Goal: Task Accomplishment & Management: Complete application form

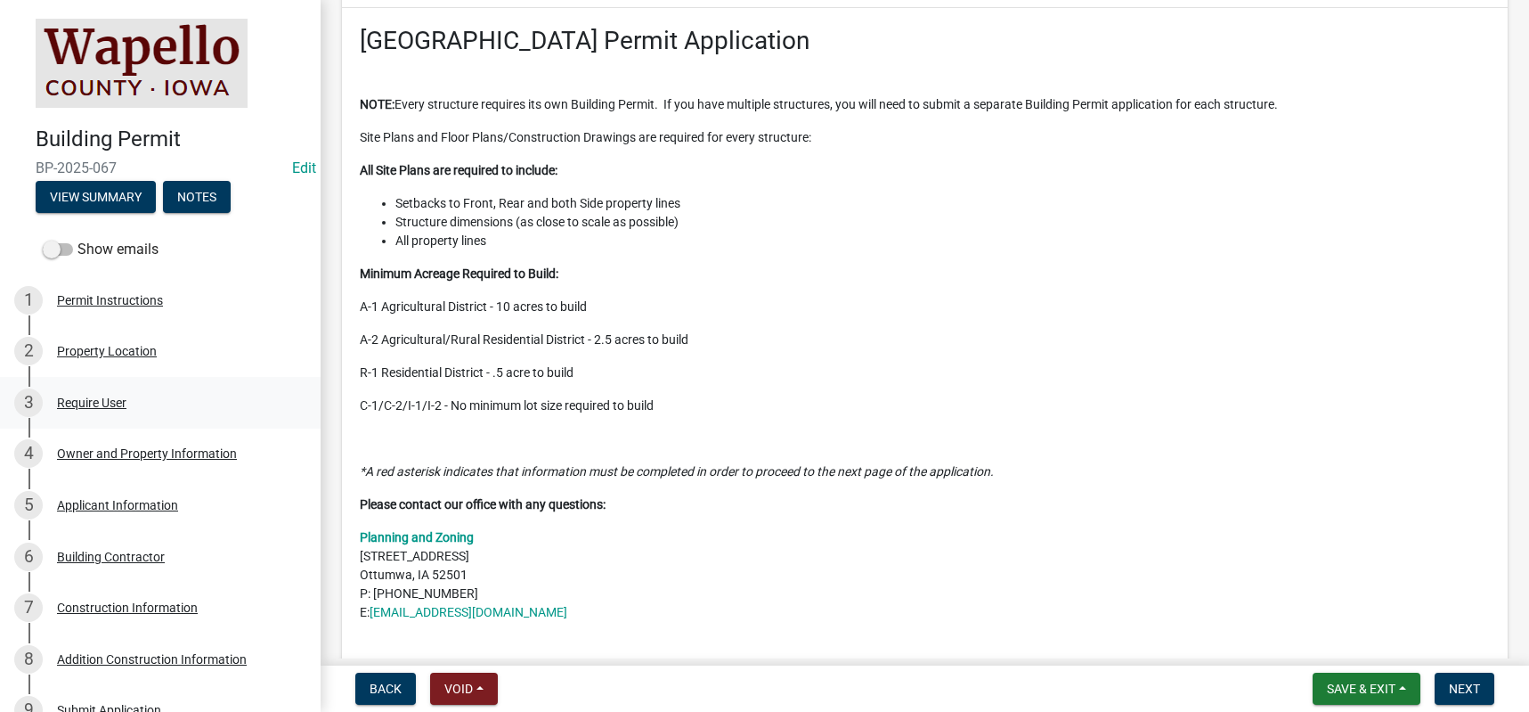
scroll to position [178, 0]
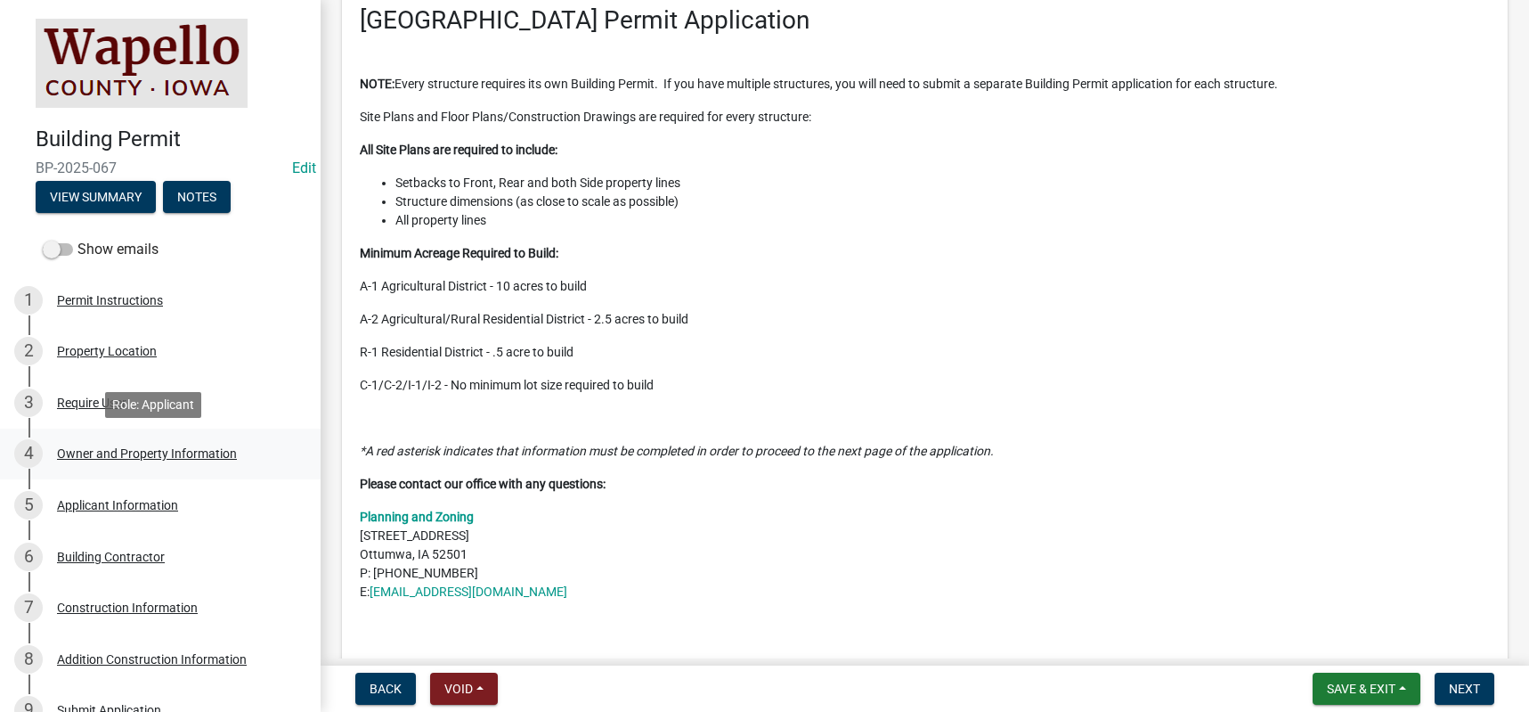
click at [104, 455] on div "Owner and Property Information" at bounding box center [147, 453] width 180 height 12
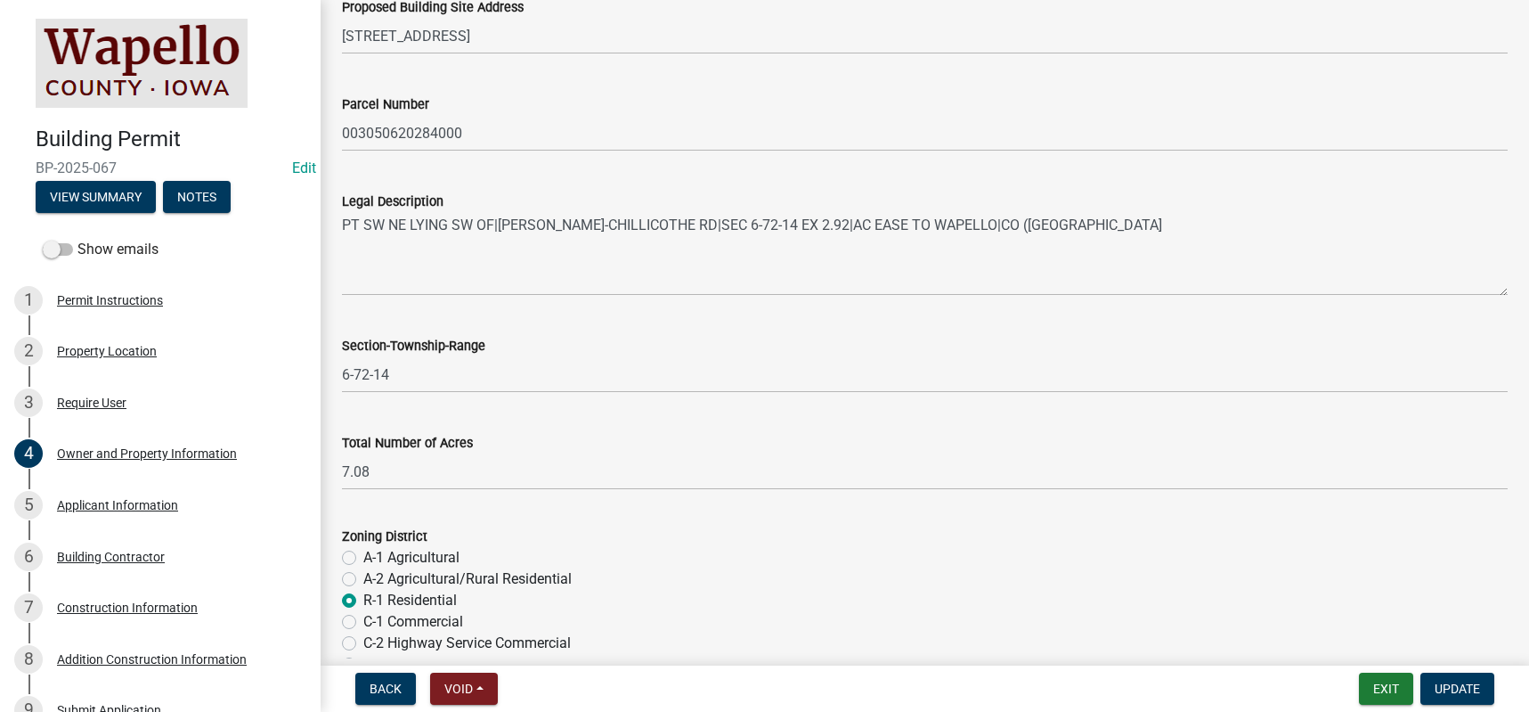
scroll to position [1247, 0]
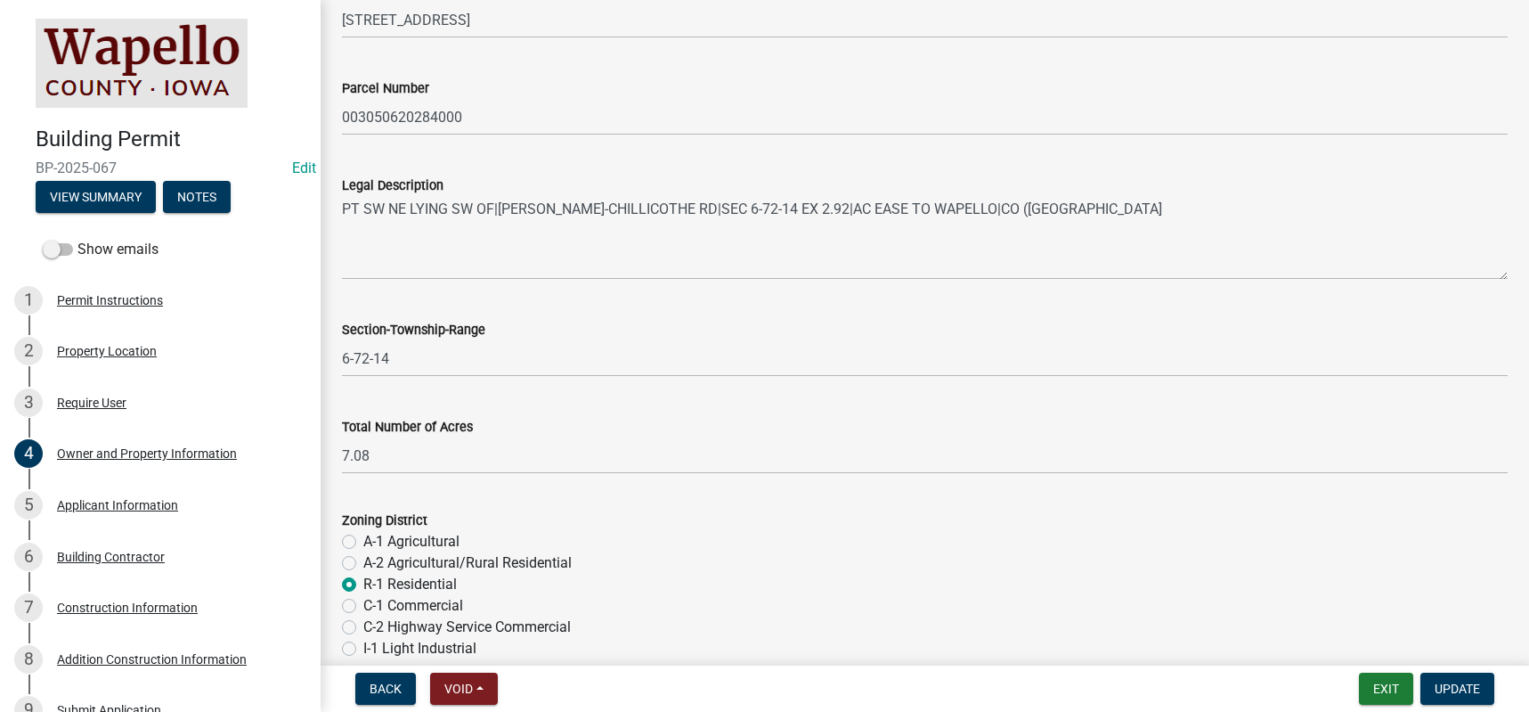
click at [363, 544] on label "A-1 Agricultural" at bounding box center [411, 541] width 96 height 21
click at [363, 542] on input "A-1 Agricultural" at bounding box center [369, 537] width 12 height 12
radio input "true"
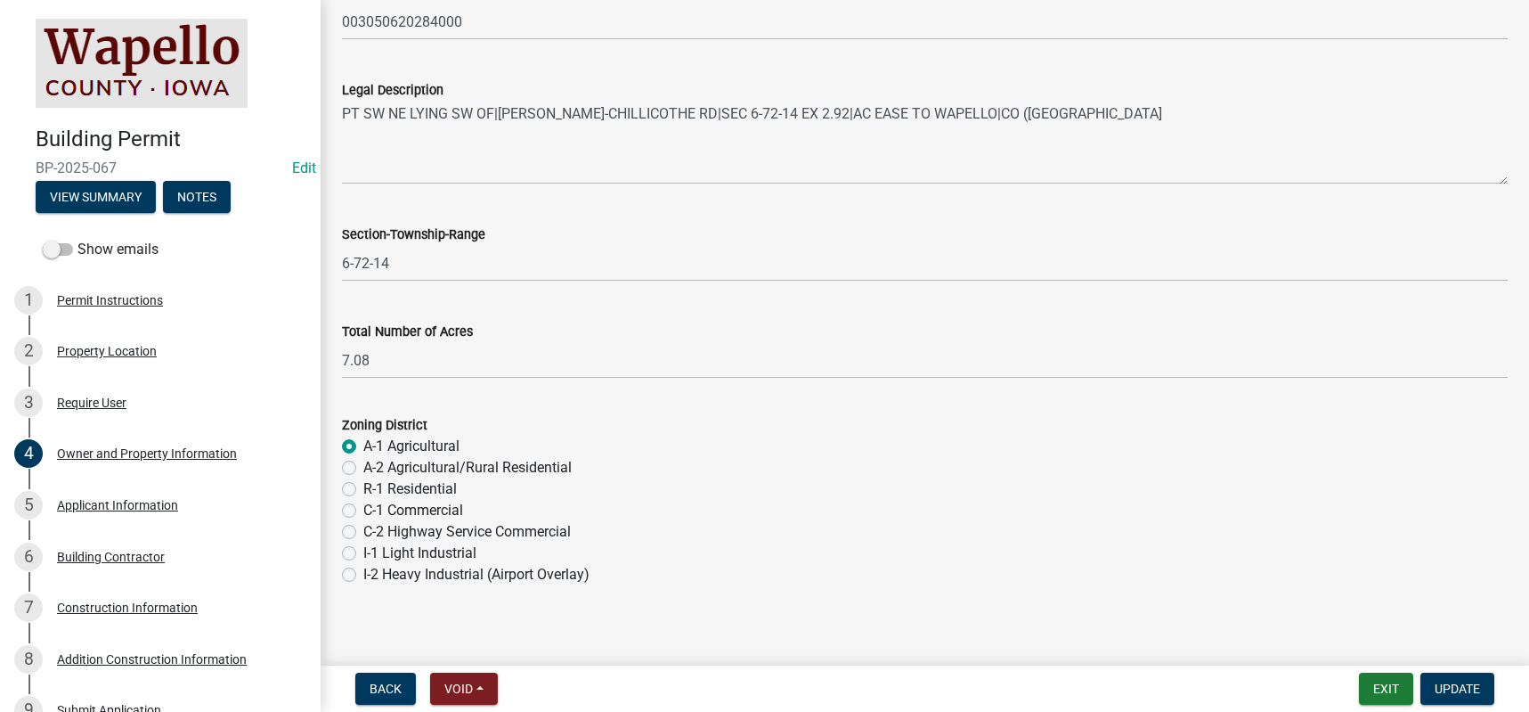
scroll to position [1355, 0]
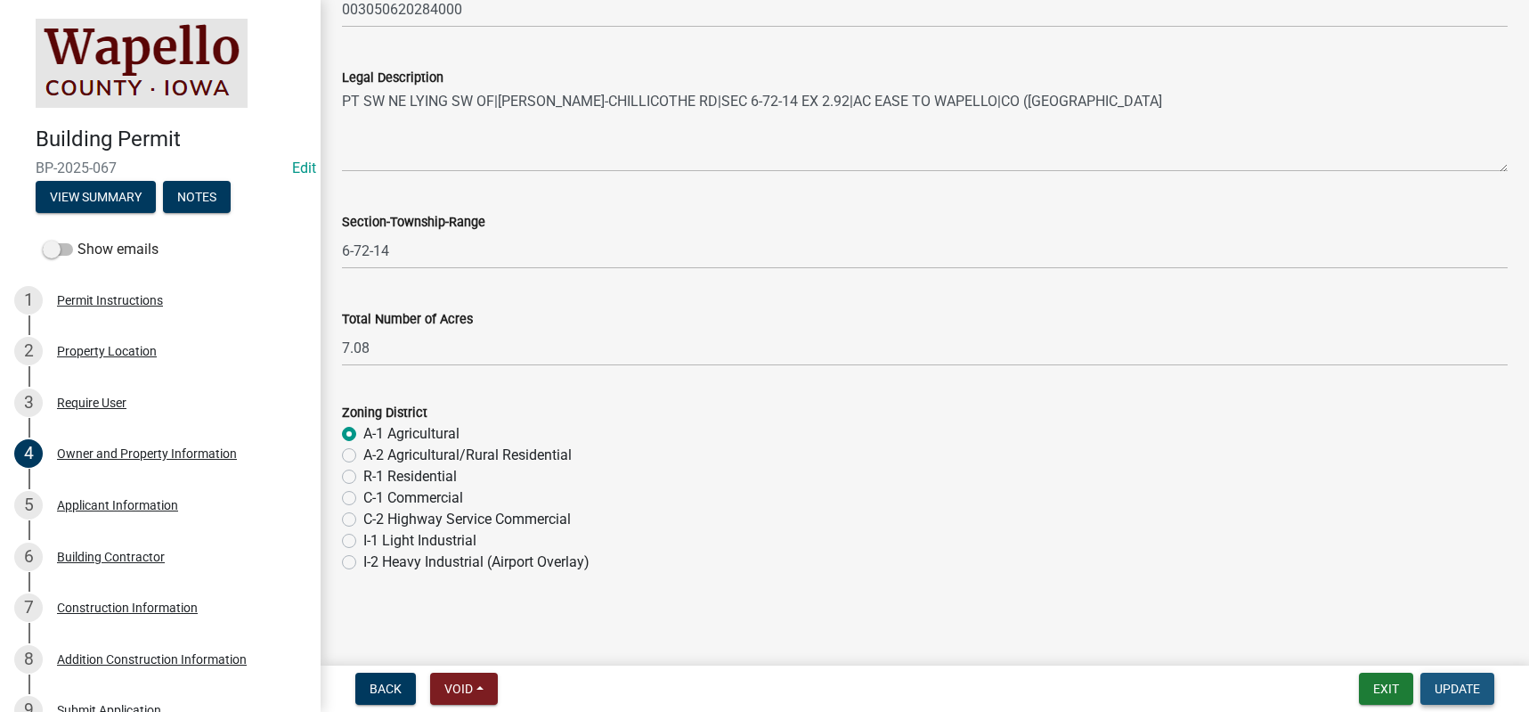
click at [1475, 687] on span "Update" at bounding box center [1457, 688] width 45 height 14
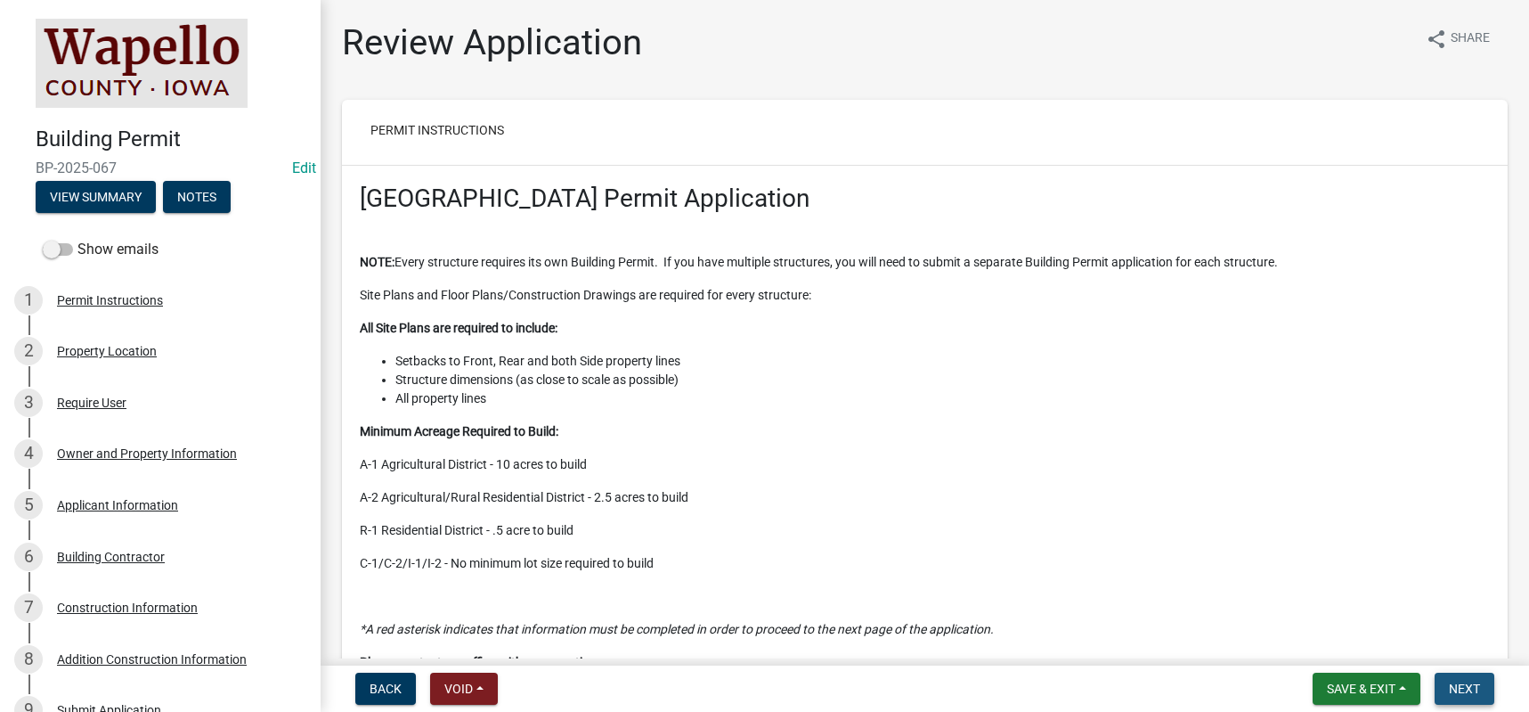
click at [1466, 685] on span "Next" at bounding box center [1464, 688] width 31 height 14
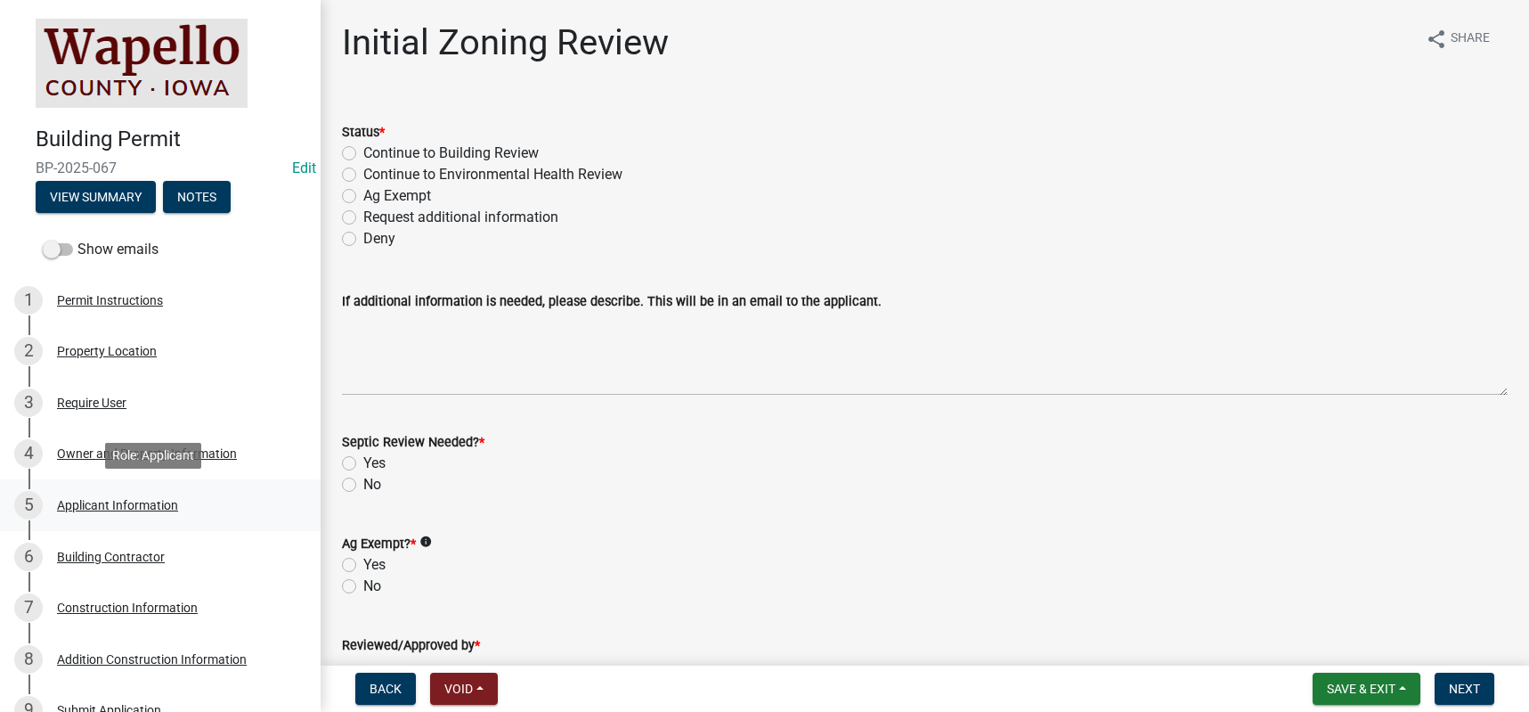
click at [115, 502] on div "Applicant Information" at bounding box center [117, 505] width 121 height 12
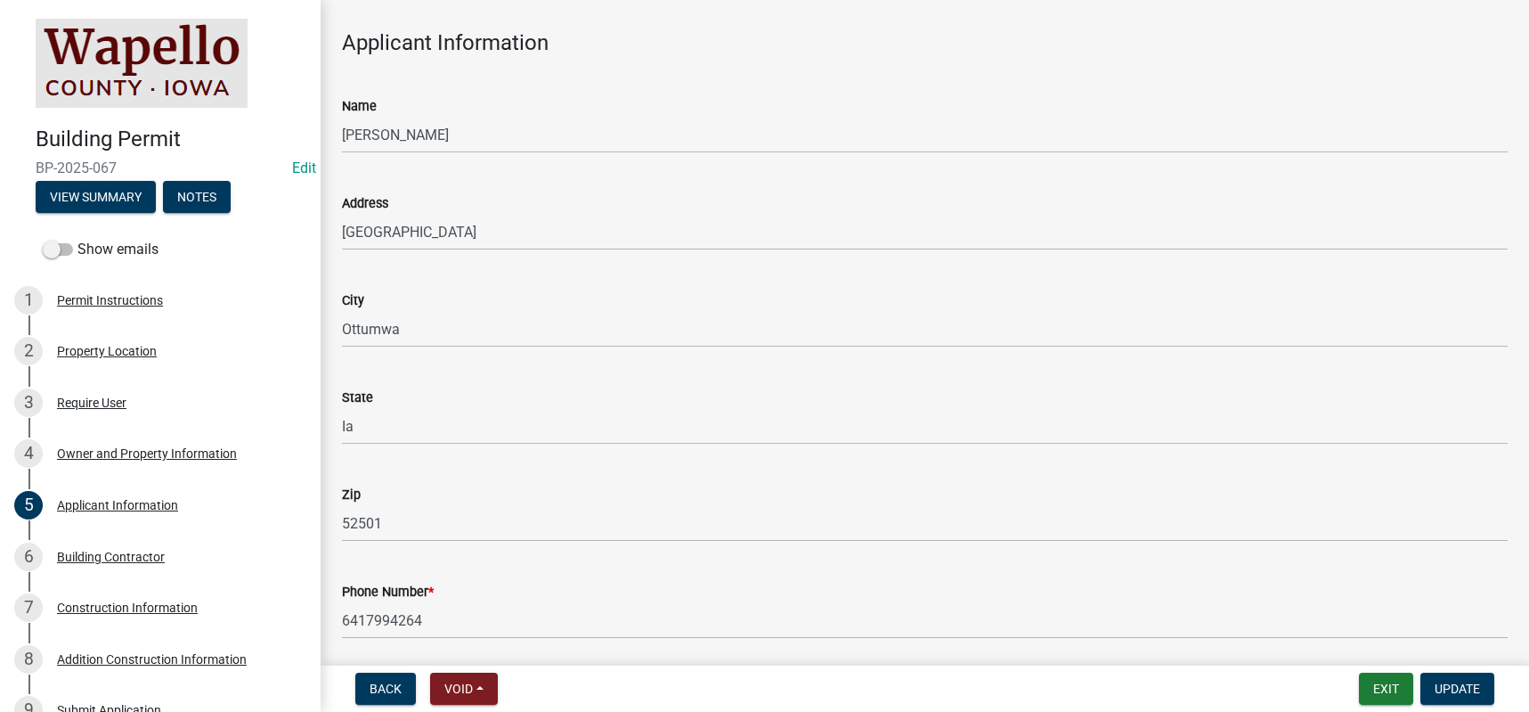
scroll to position [231, 0]
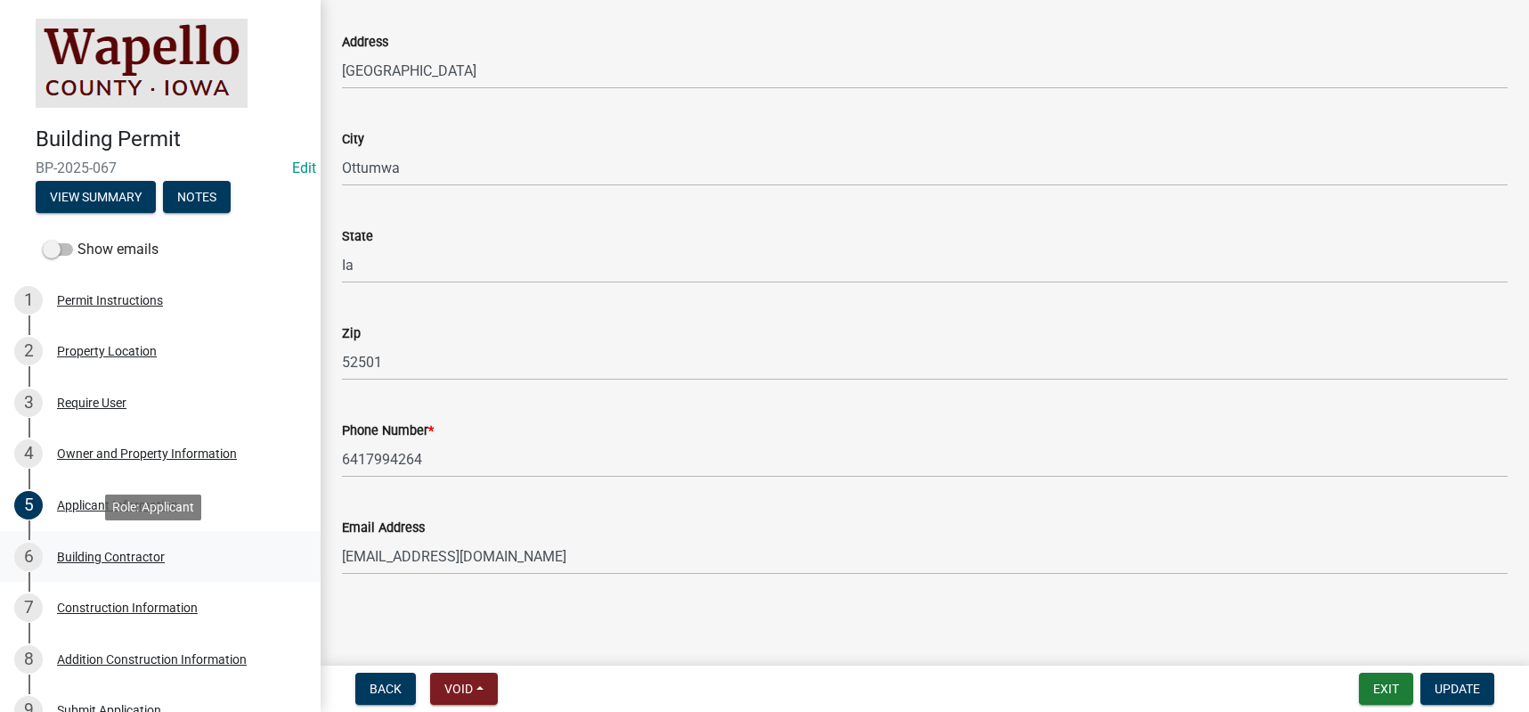
click at [85, 558] on div "Building Contractor" at bounding box center [111, 556] width 108 height 12
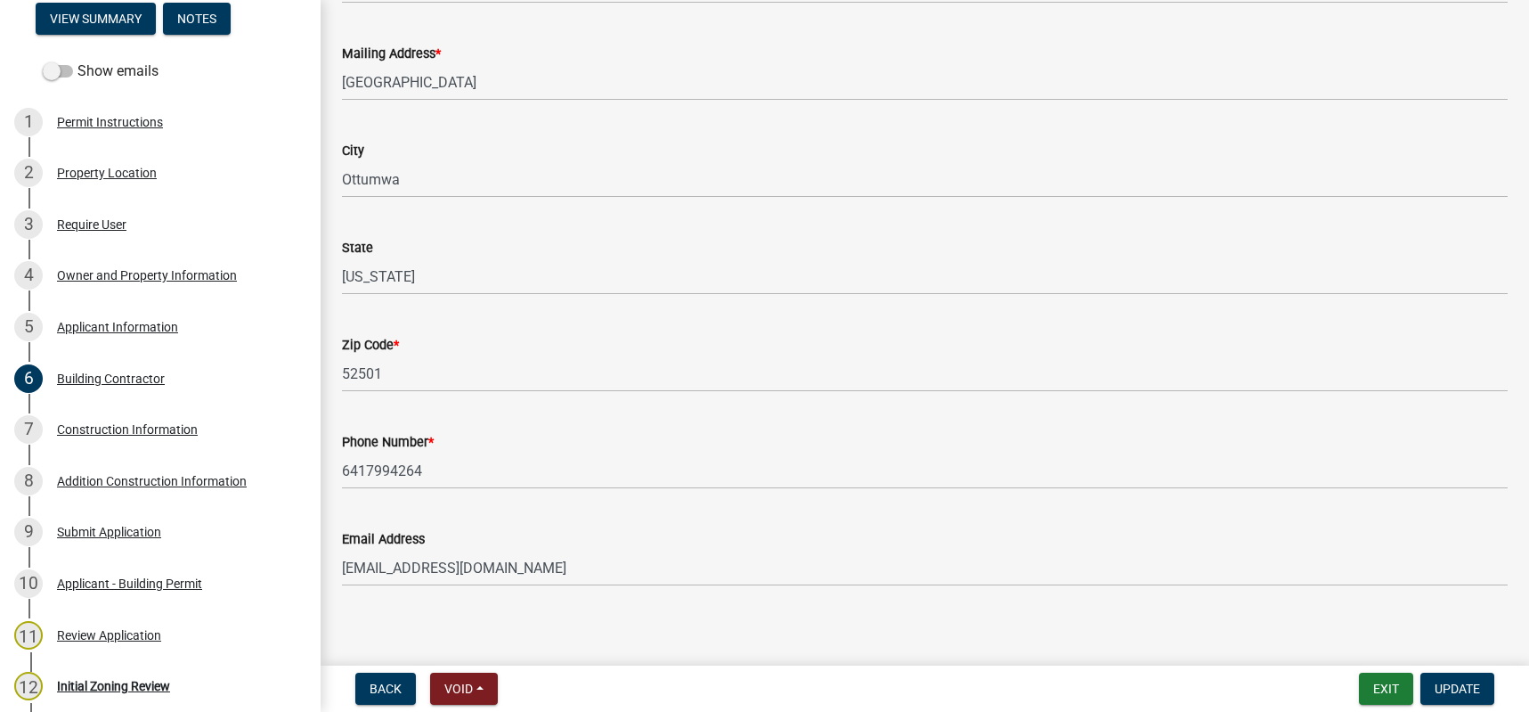
scroll to position [328, 0]
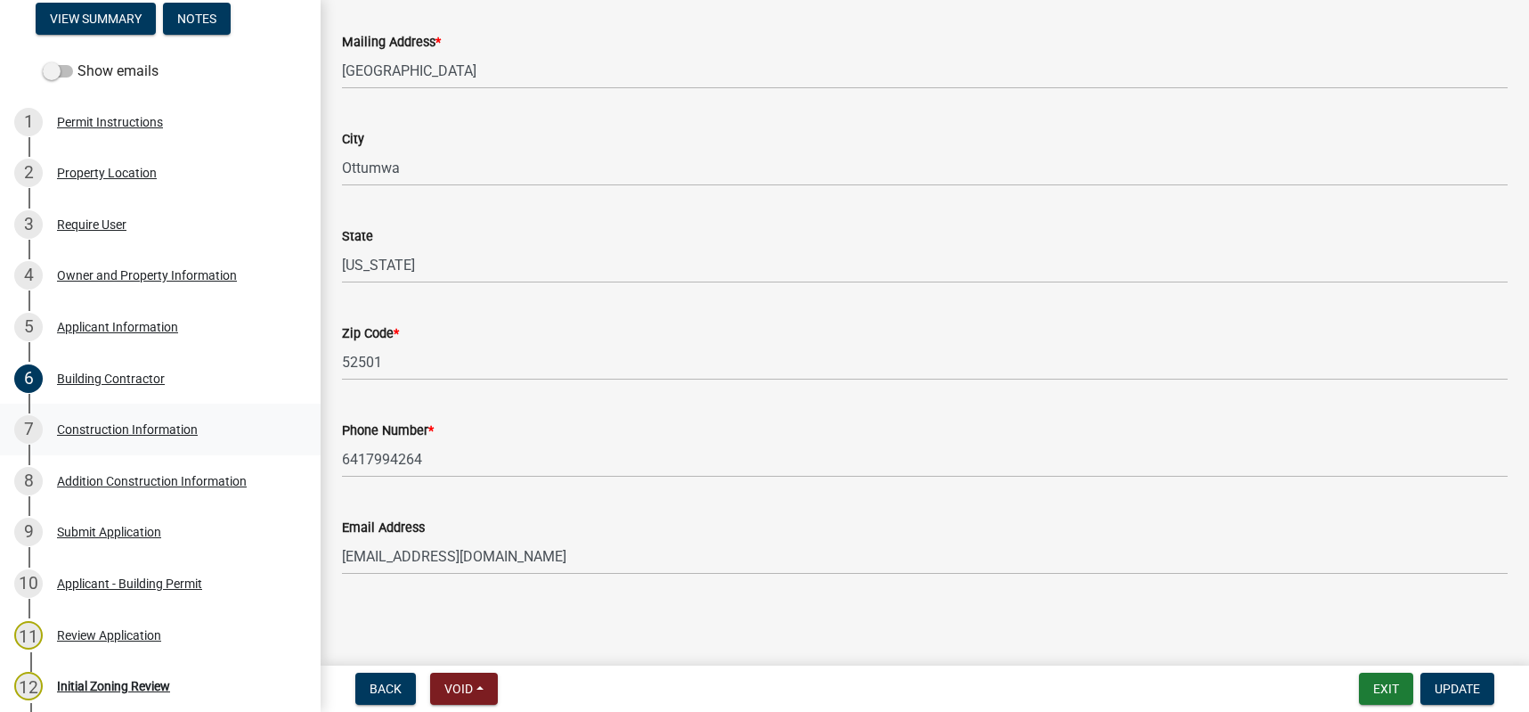
click at [133, 429] on div "Construction Information" at bounding box center [127, 429] width 141 height 12
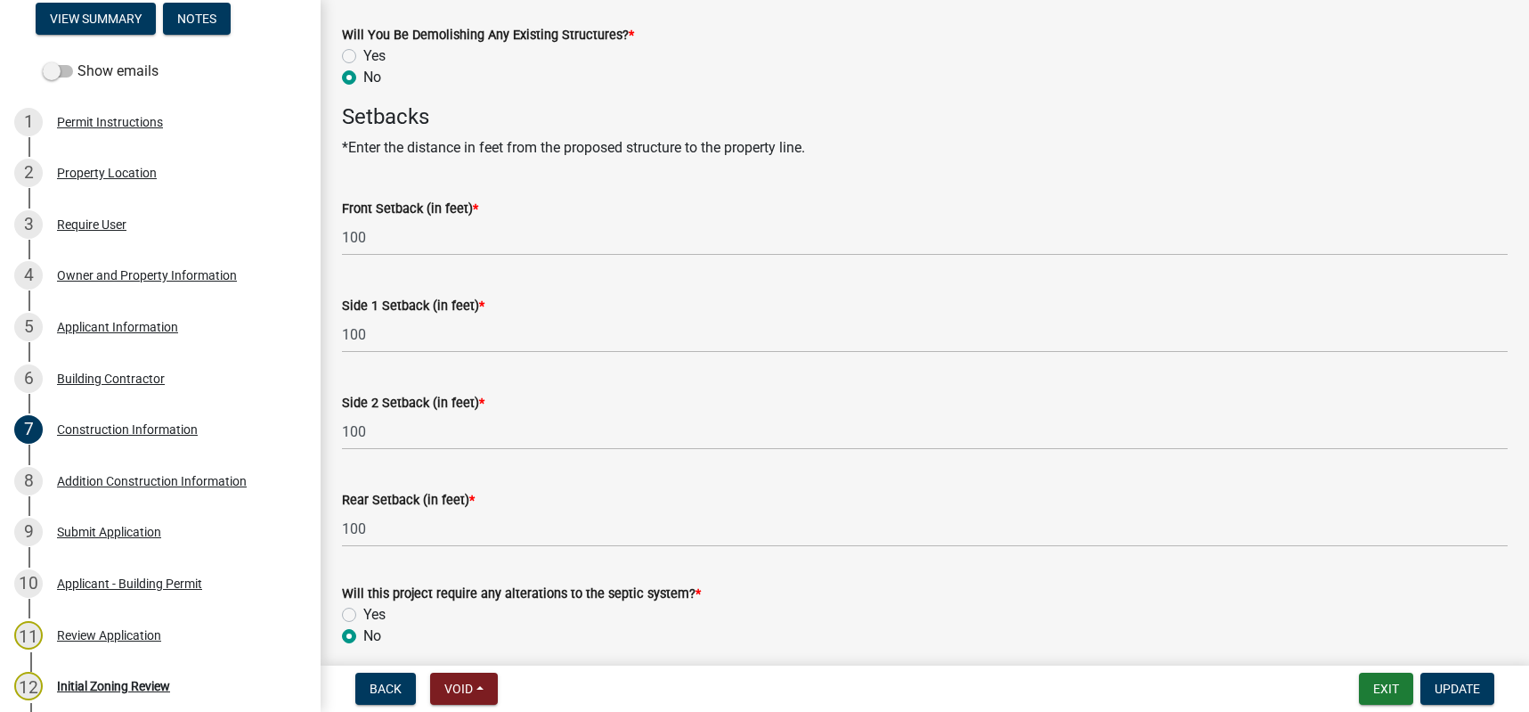
scroll to position [964, 0]
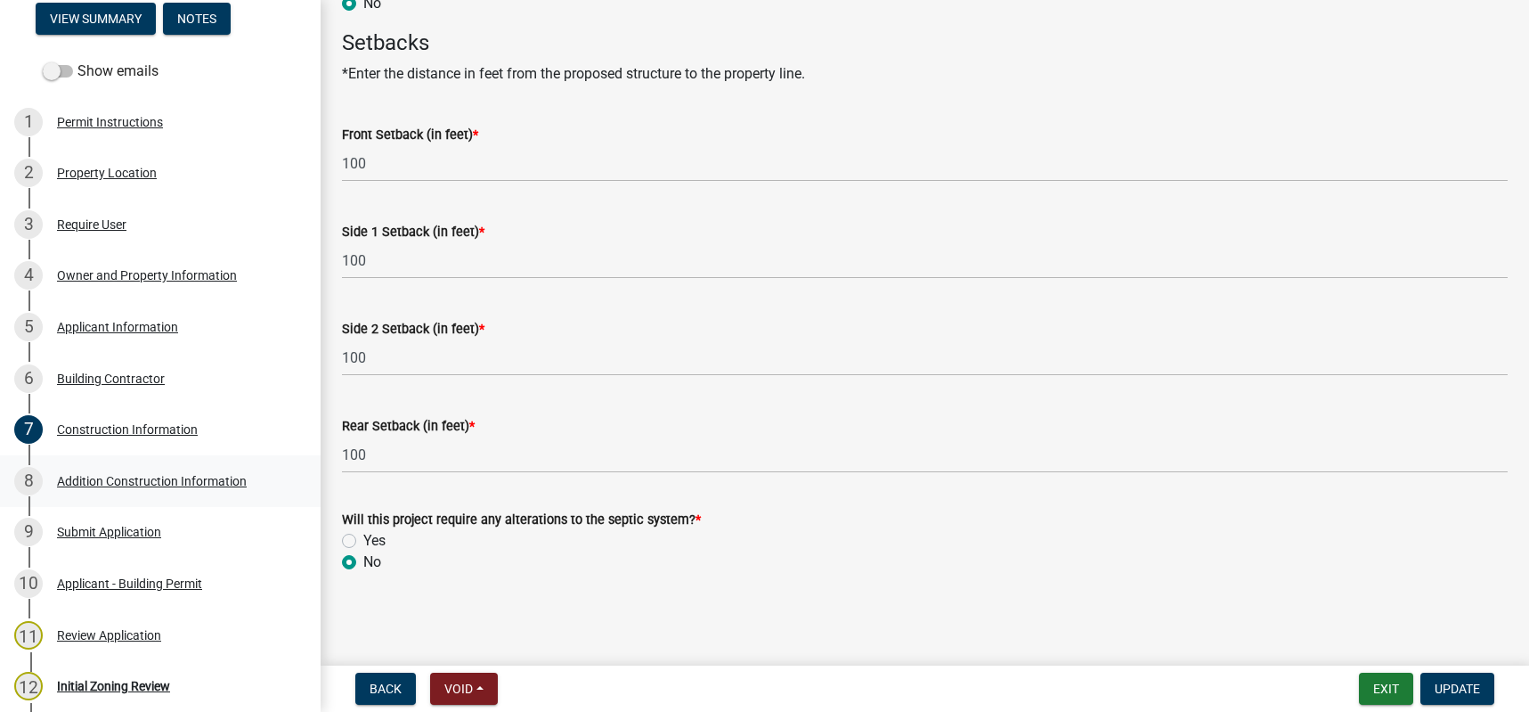
click at [151, 477] on div "Addition Construction Information" at bounding box center [152, 481] width 190 height 12
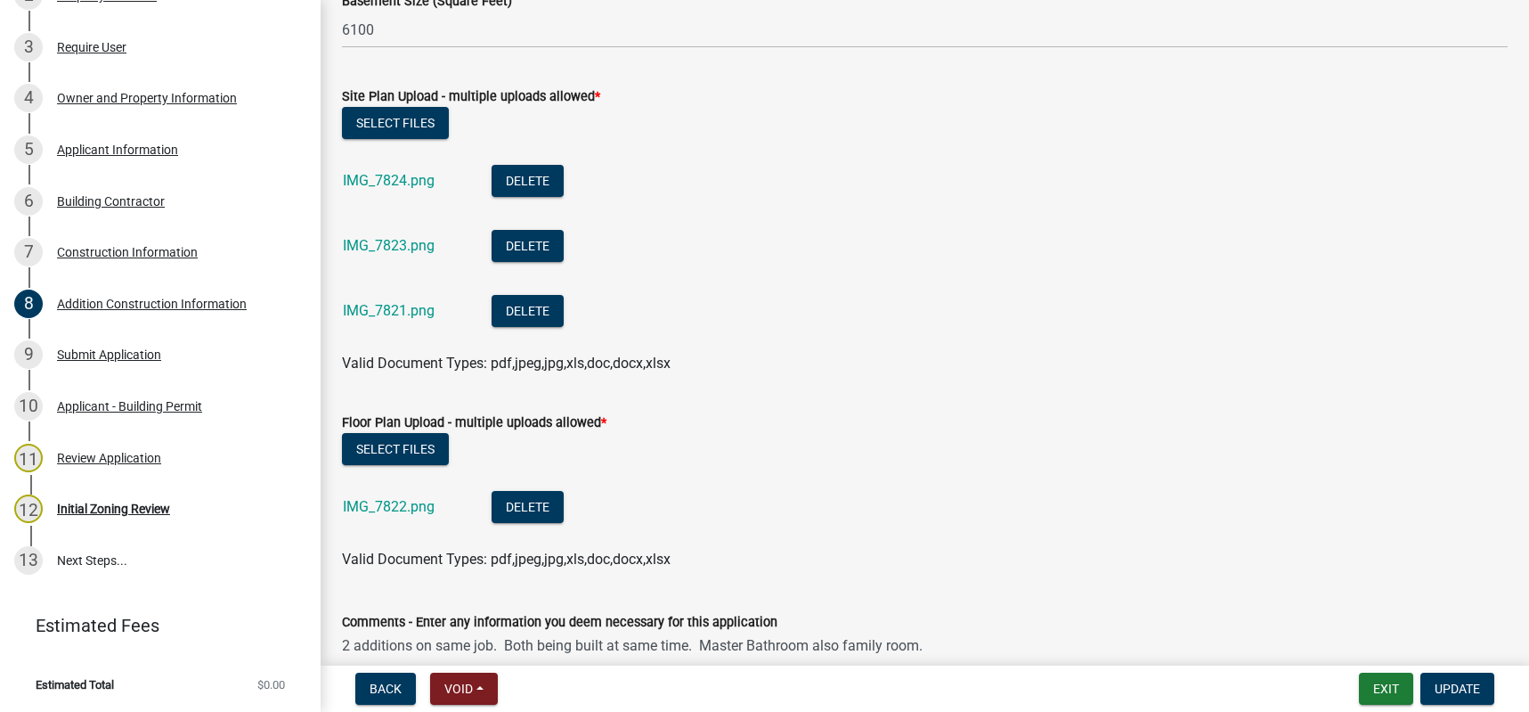
scroll to position [802, 0]
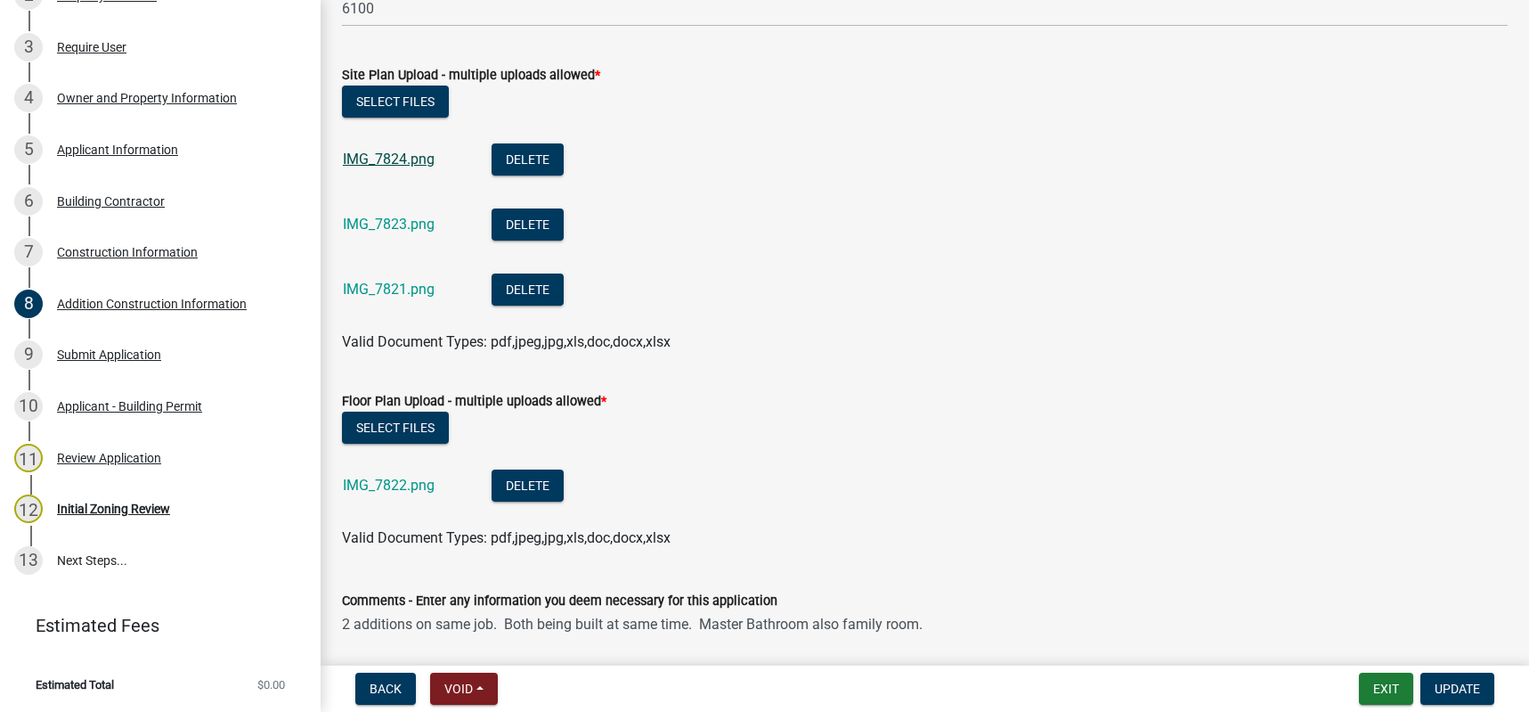
click at [387, 157] on link "IMG_7824.png" at bounding box center [389, 159] width 92 height 17
click at [387, 220] on link "IMG_7823.png" at bounding box center [389, 224] width 92 height 17
click at [400, 292] on link "IMG_7821.png" at bounding box center [389, 289] width 92 height 17
click at [416, 482] on link "IMG_7822.png" at bounding box center [389, 484] width 92 height 17
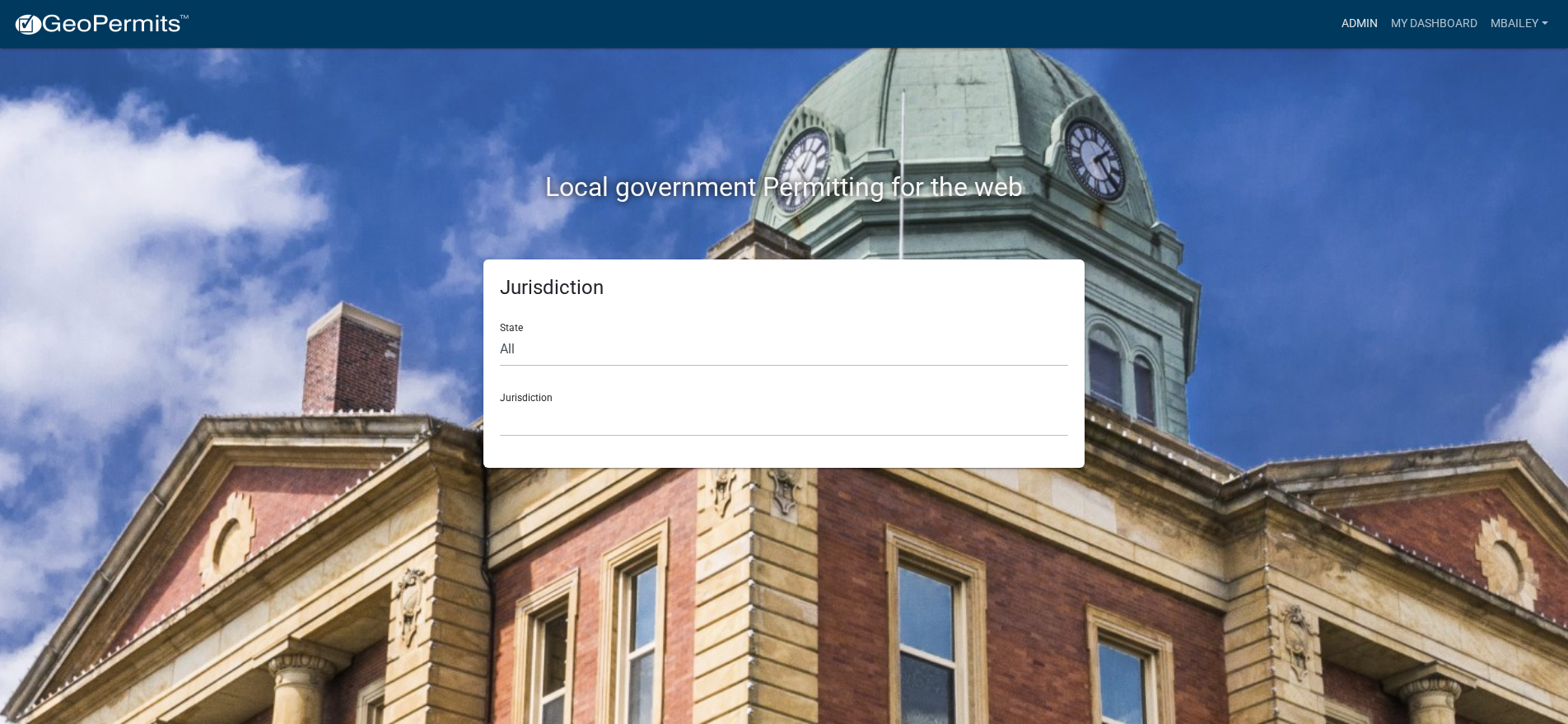
click at [1360, 27] on link "Admin" at bounding box center [1359, 24] width 49 height 31
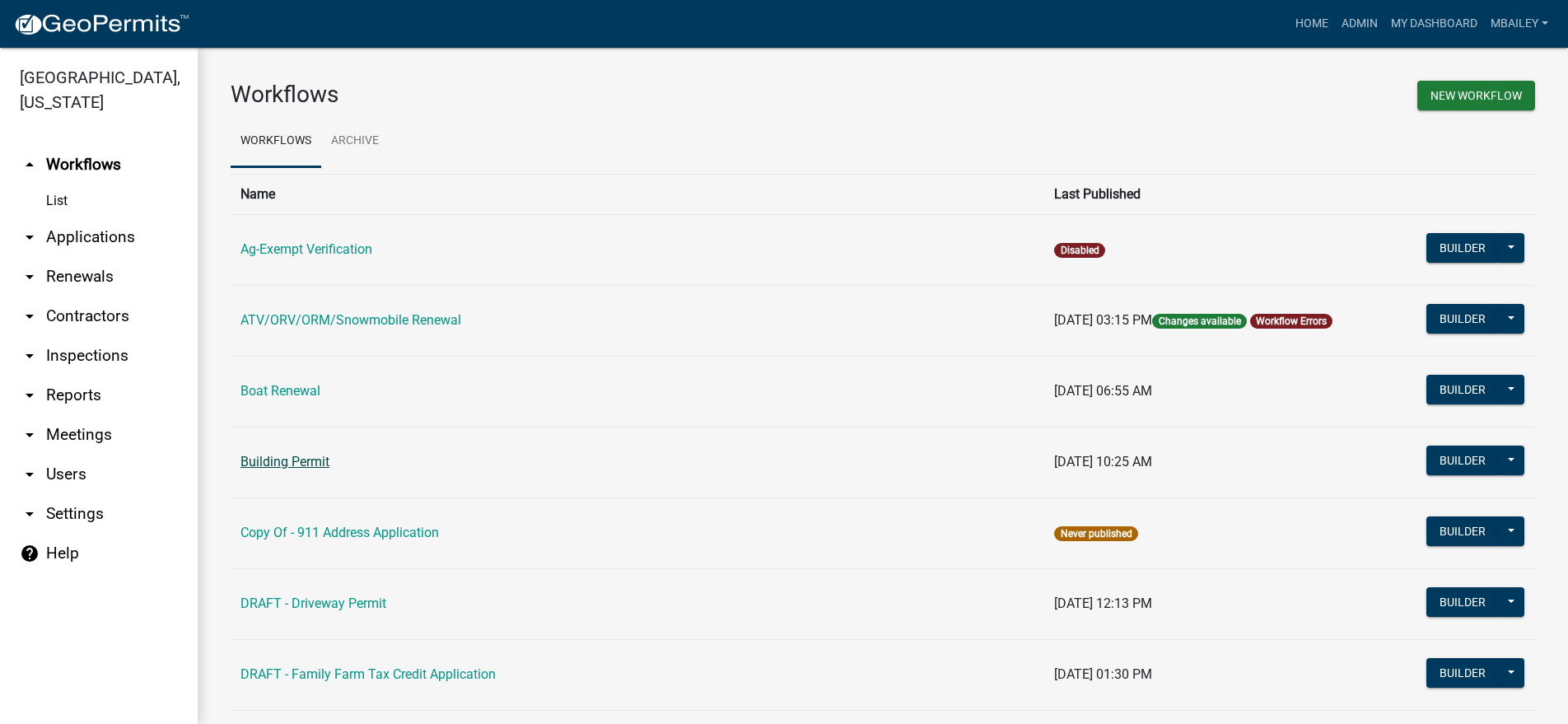
click at [327, 458] on link "Building Permit" at bounding box center [285, 461] width 89 height 16
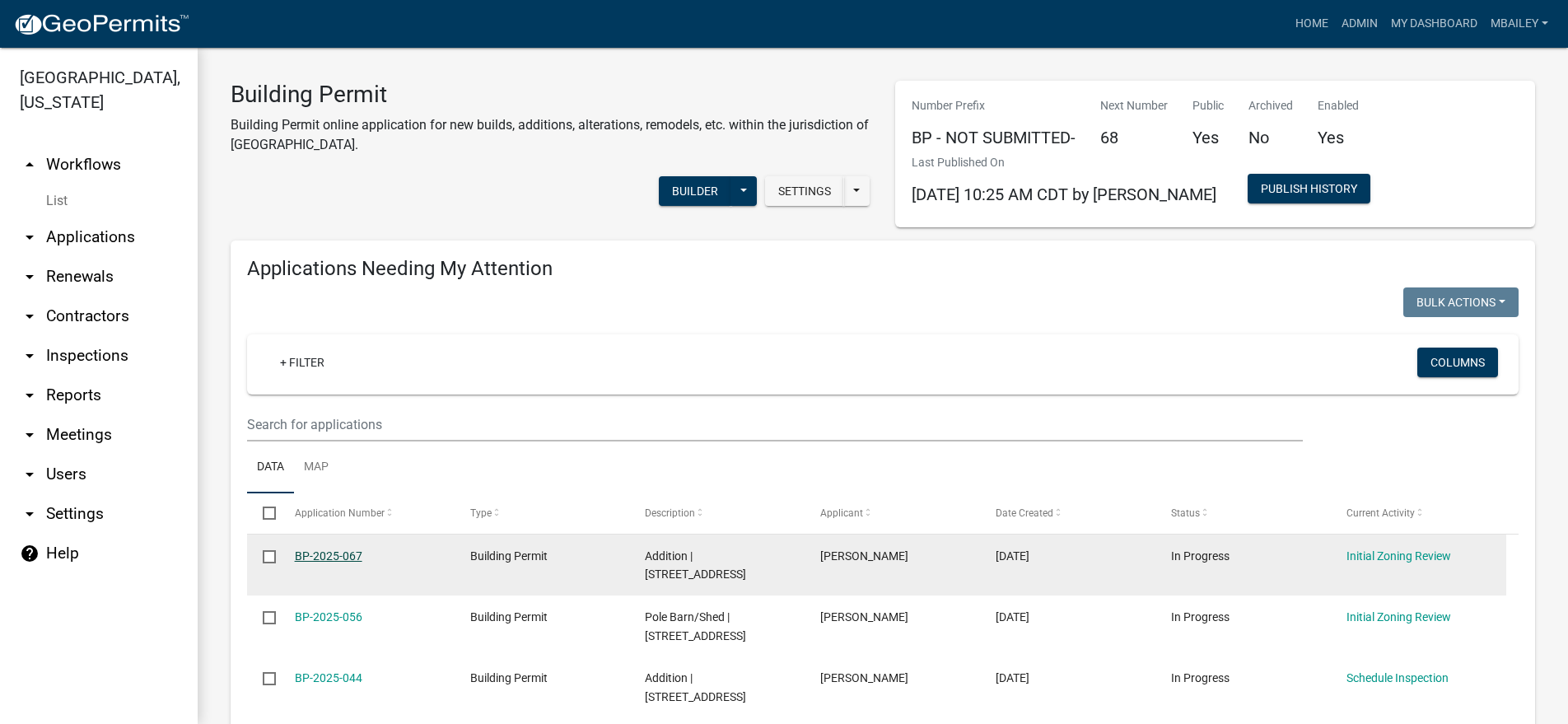
click at [335, 553] on link "BP-2025-067" at bounding box center [328, 556] width 67 height 13
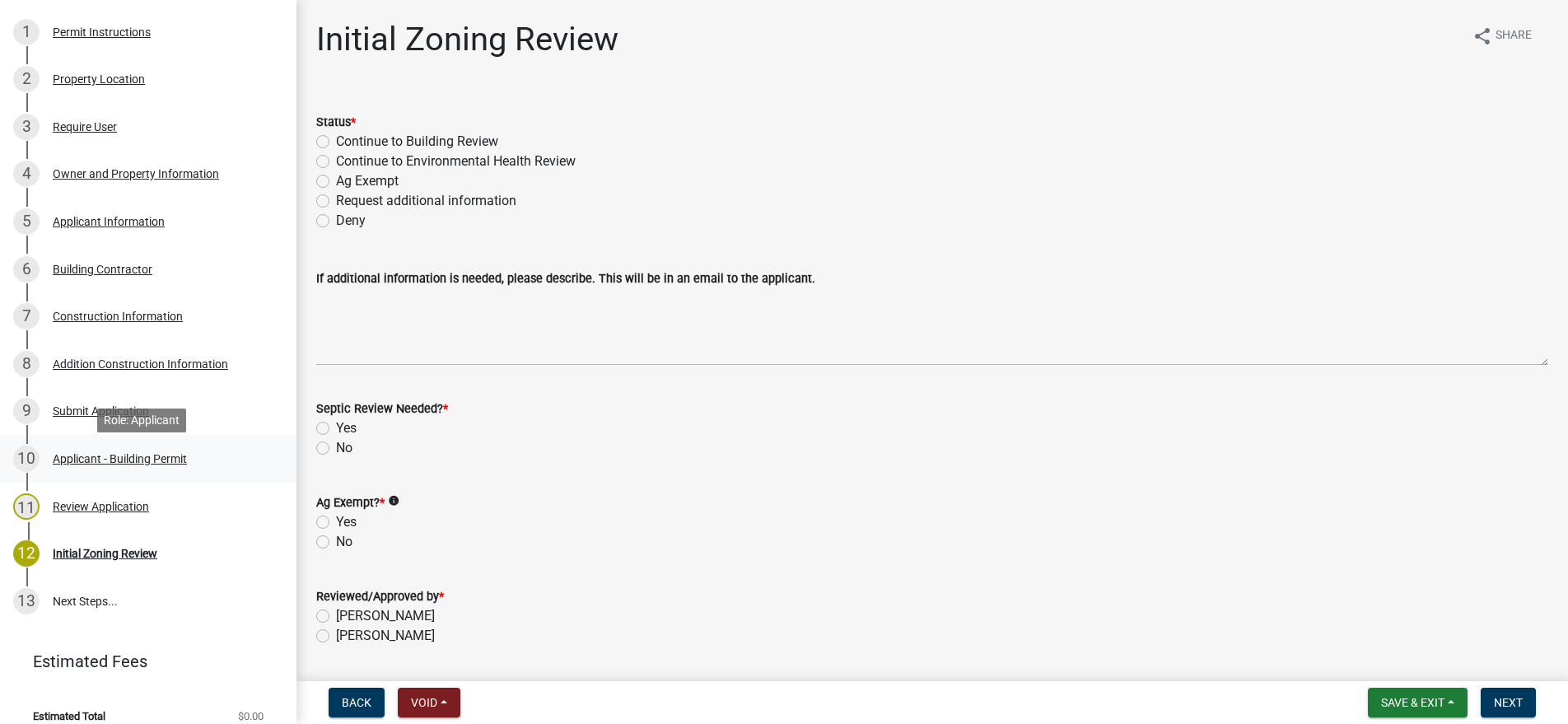
scroll to position [247, 0]
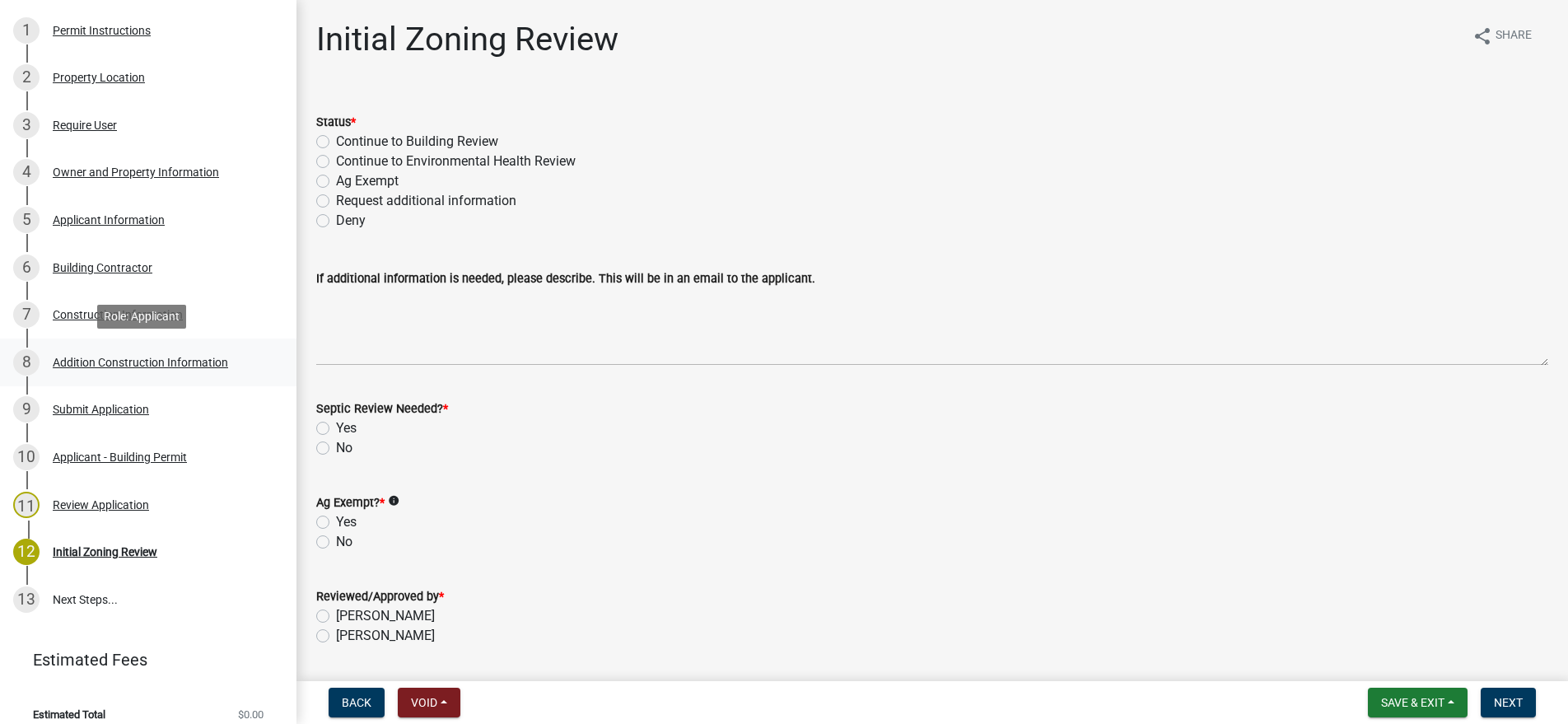
click at [87, 354] on div "8 Addition Construction Information" at bounding box center [141, 362] width 257 height 26
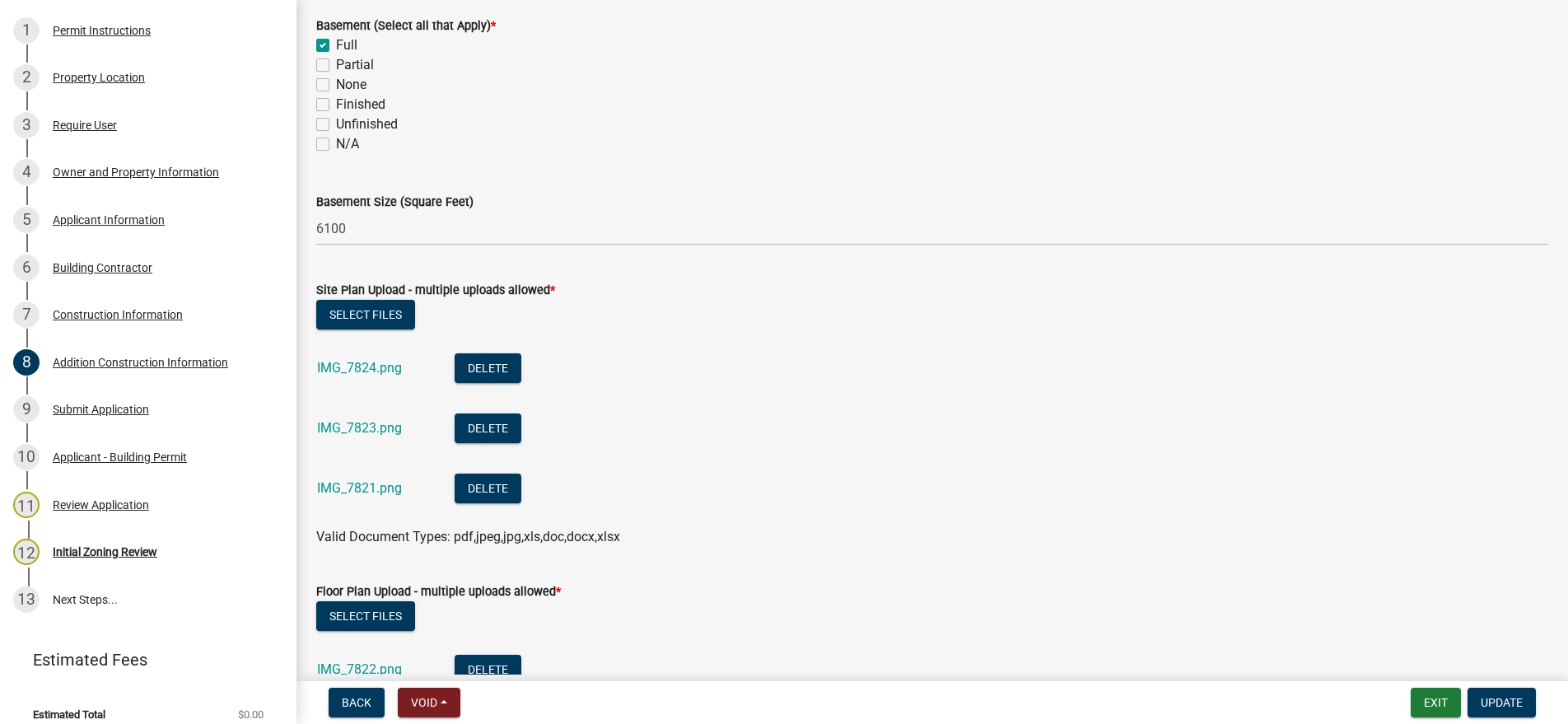
scroll to position [576, 0]
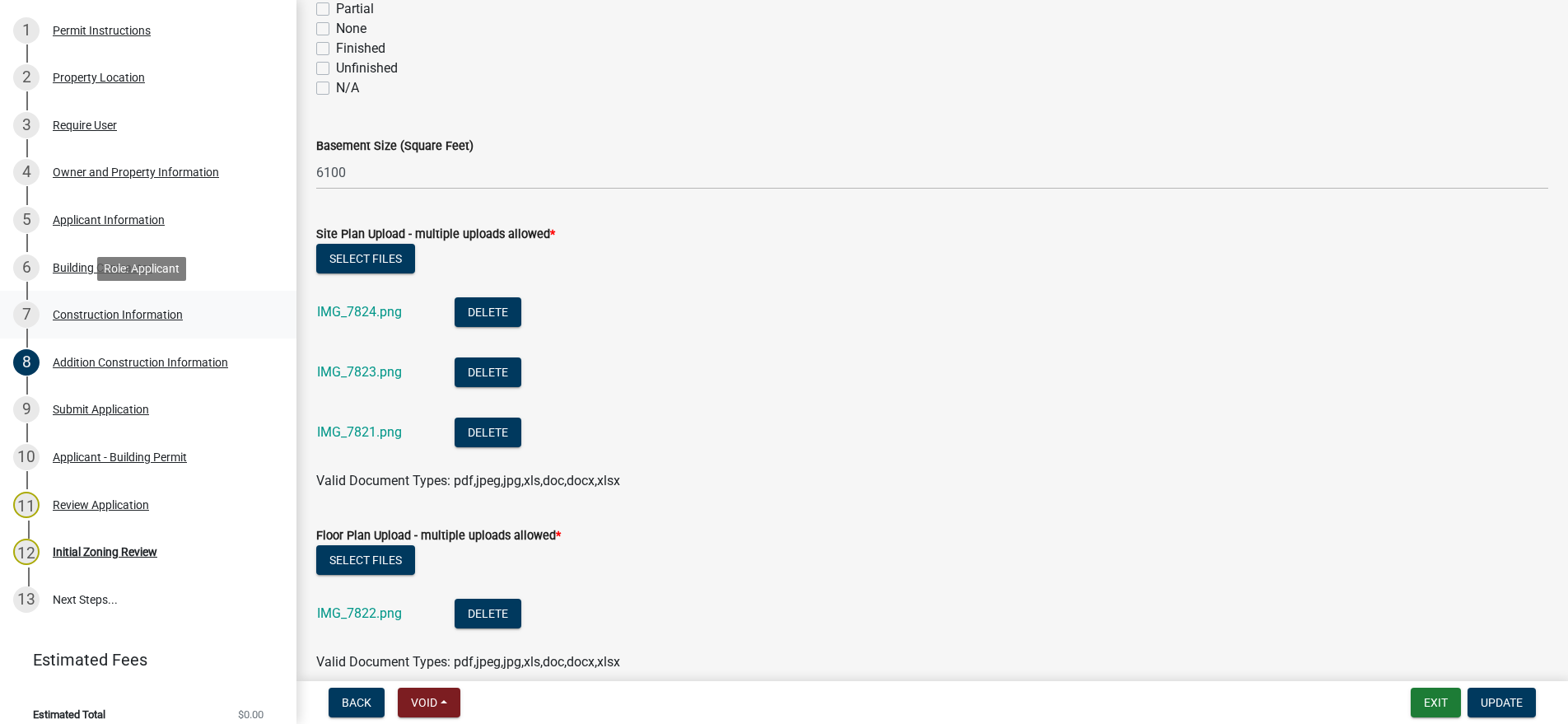
click at [92, 309] on div "Construction Information" at bounding box center [117, 314] width 130 height 11
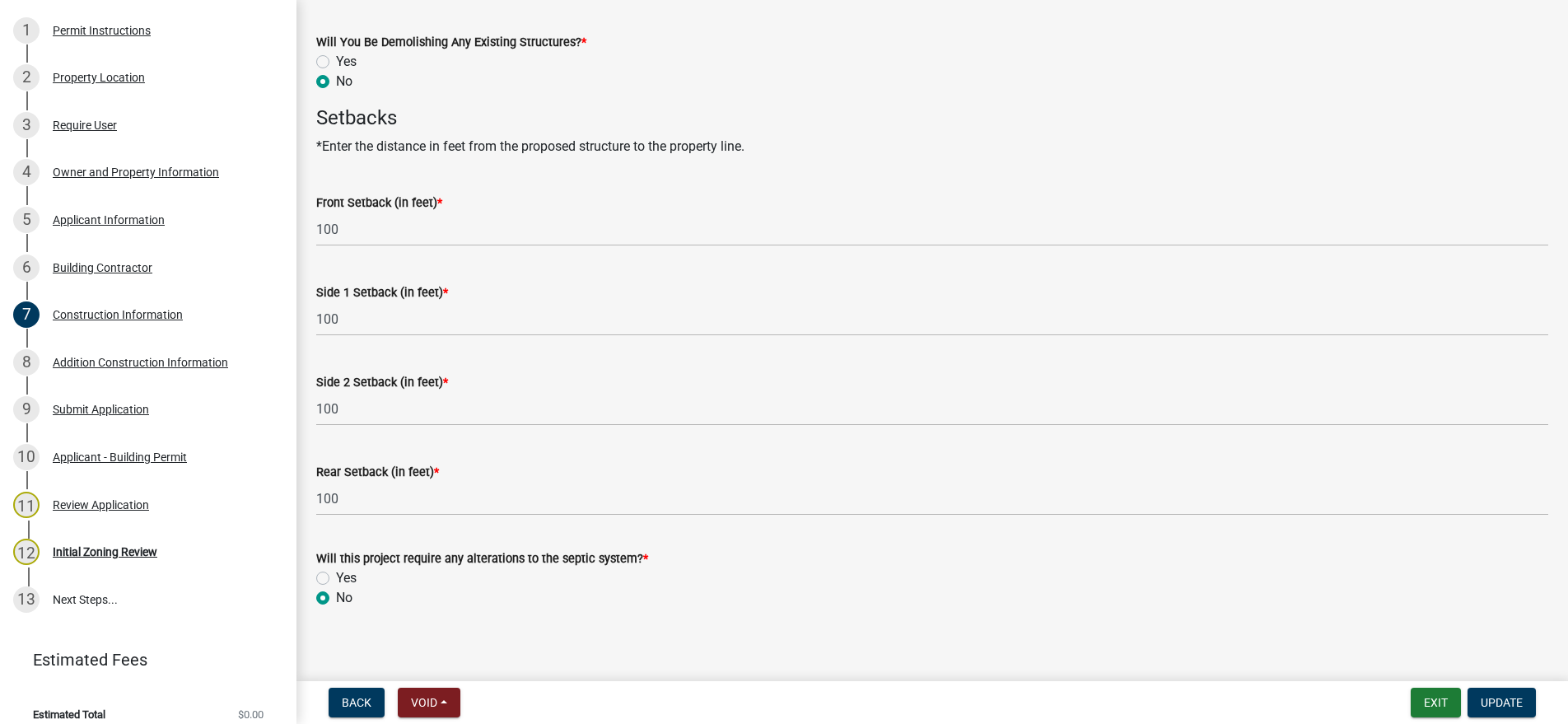
scroll to position [826, 0]
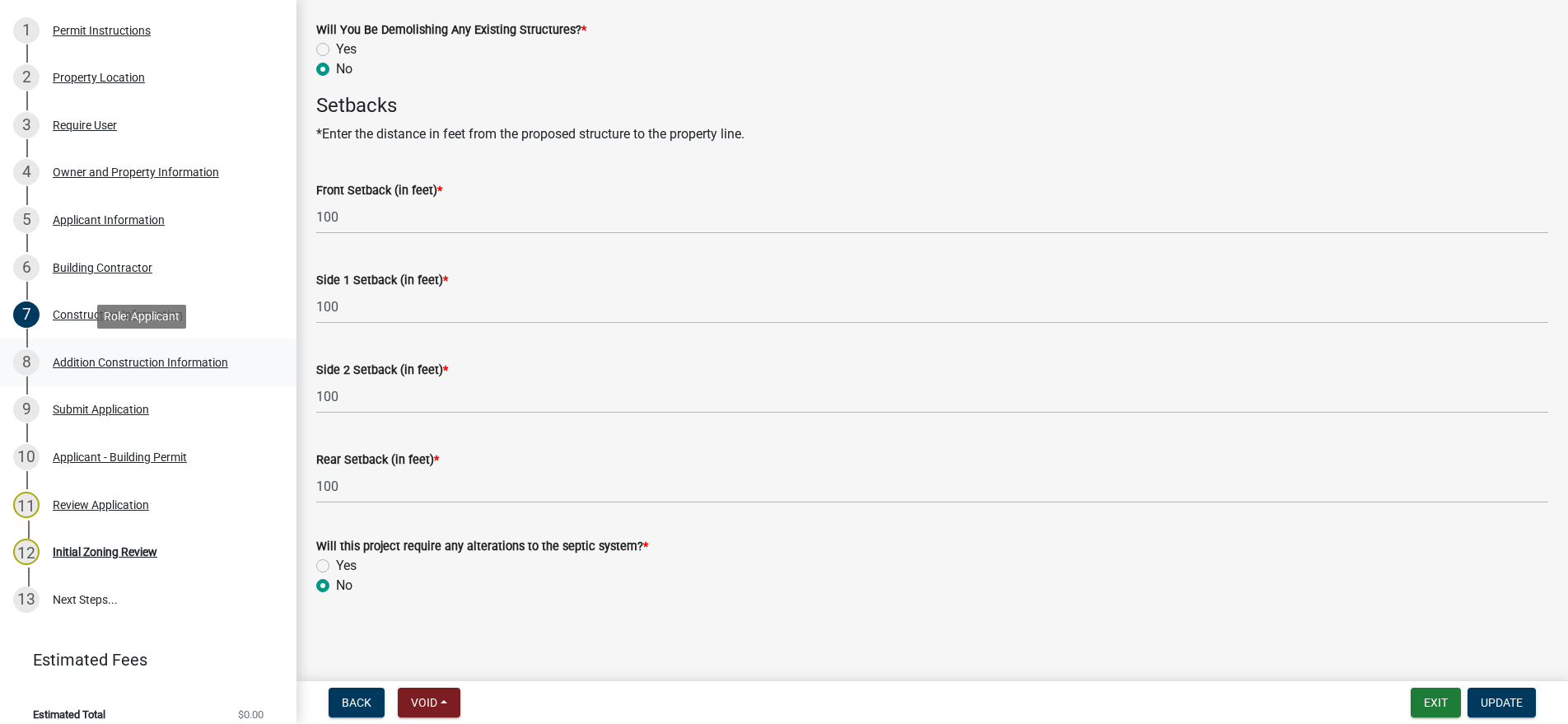
click at [82, 363] on div "Addition Construction Information" at bounding box center [141, 362] width 176 height 11
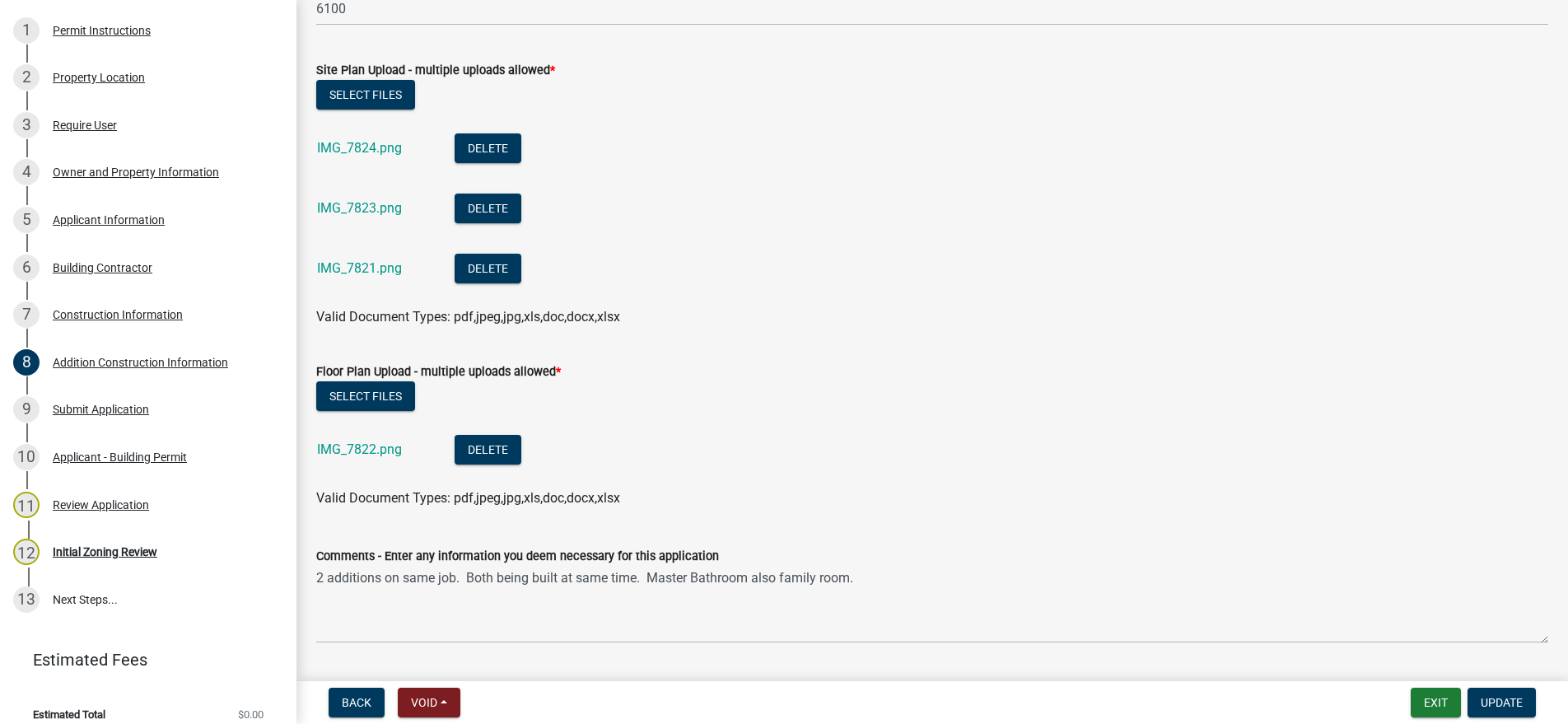
scroll to position [742, 0]
click at [358, 150] on link "IMG_7824.png" at bounding box center [360, 147] width 85 height 16
click at [375, 206] on link "IMG_7823.png" at bounding box center [360, 207] width 85 height 16
click at [350, 260] on link "IMG_7821.png" at bounding box center [360, 267] width 85 height 16
click at [358, 448] on link "IMG_7822.png" at bounding box center [360, 448] width 85 height 16
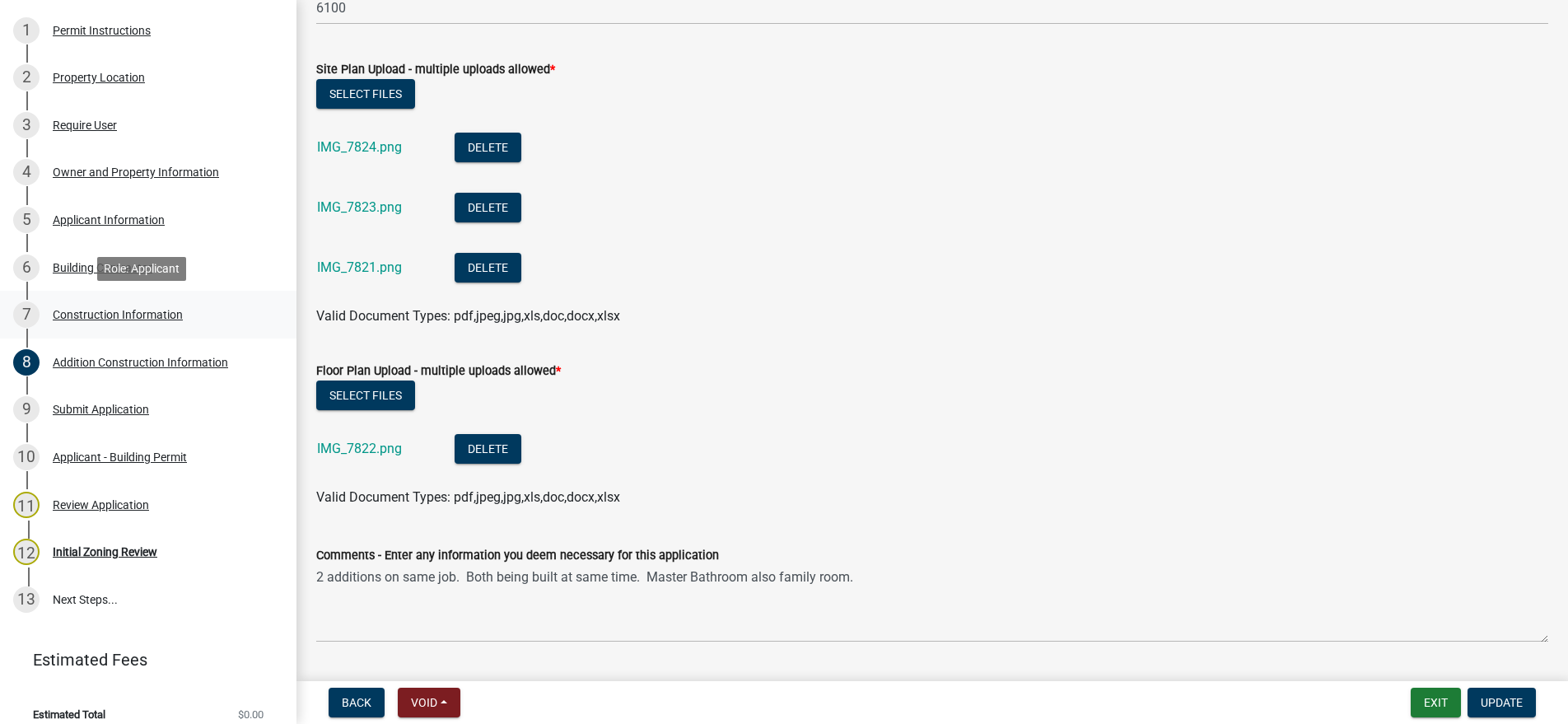
click at [74, 313] on div "Construction Information" at bounding box center [117, 314] width 130 height 11
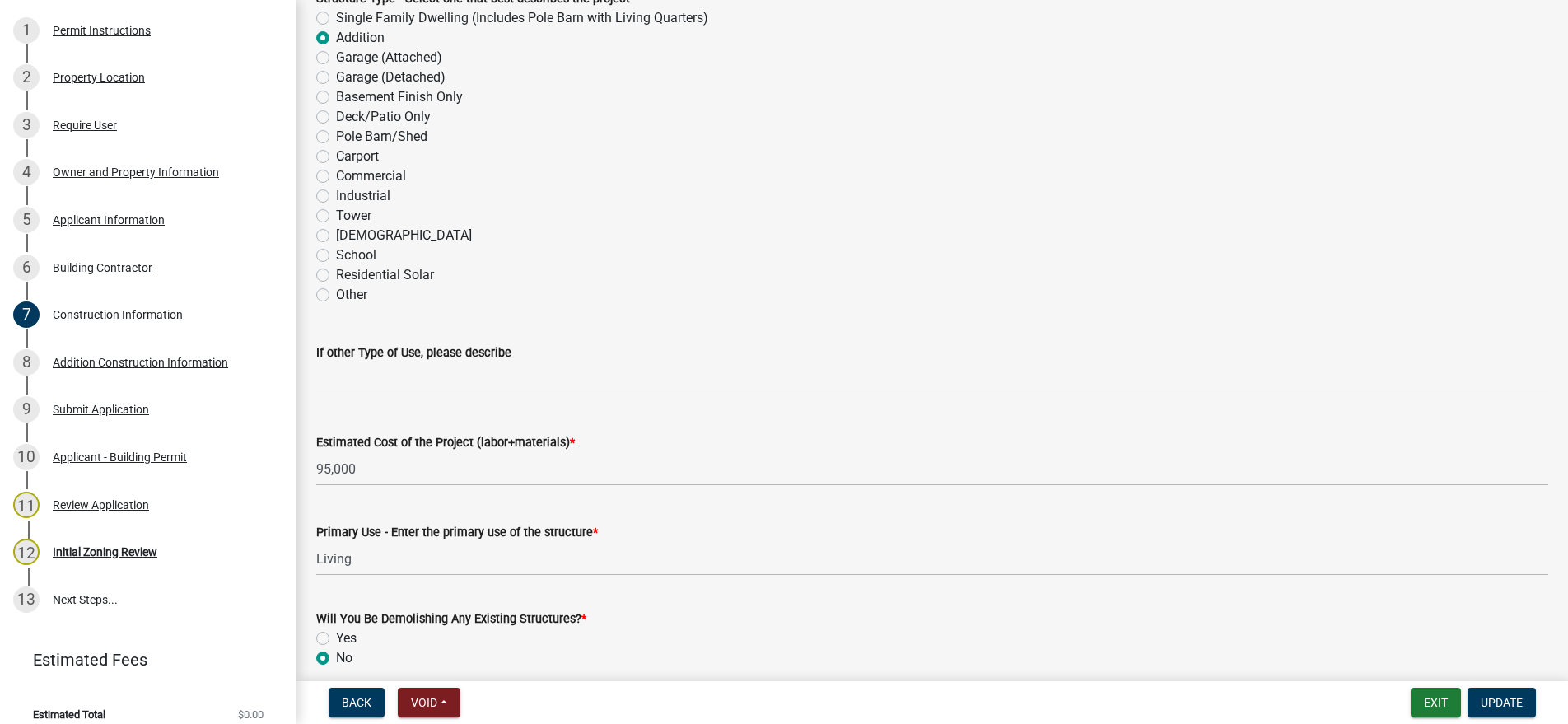
scroll to position [247, 0]
